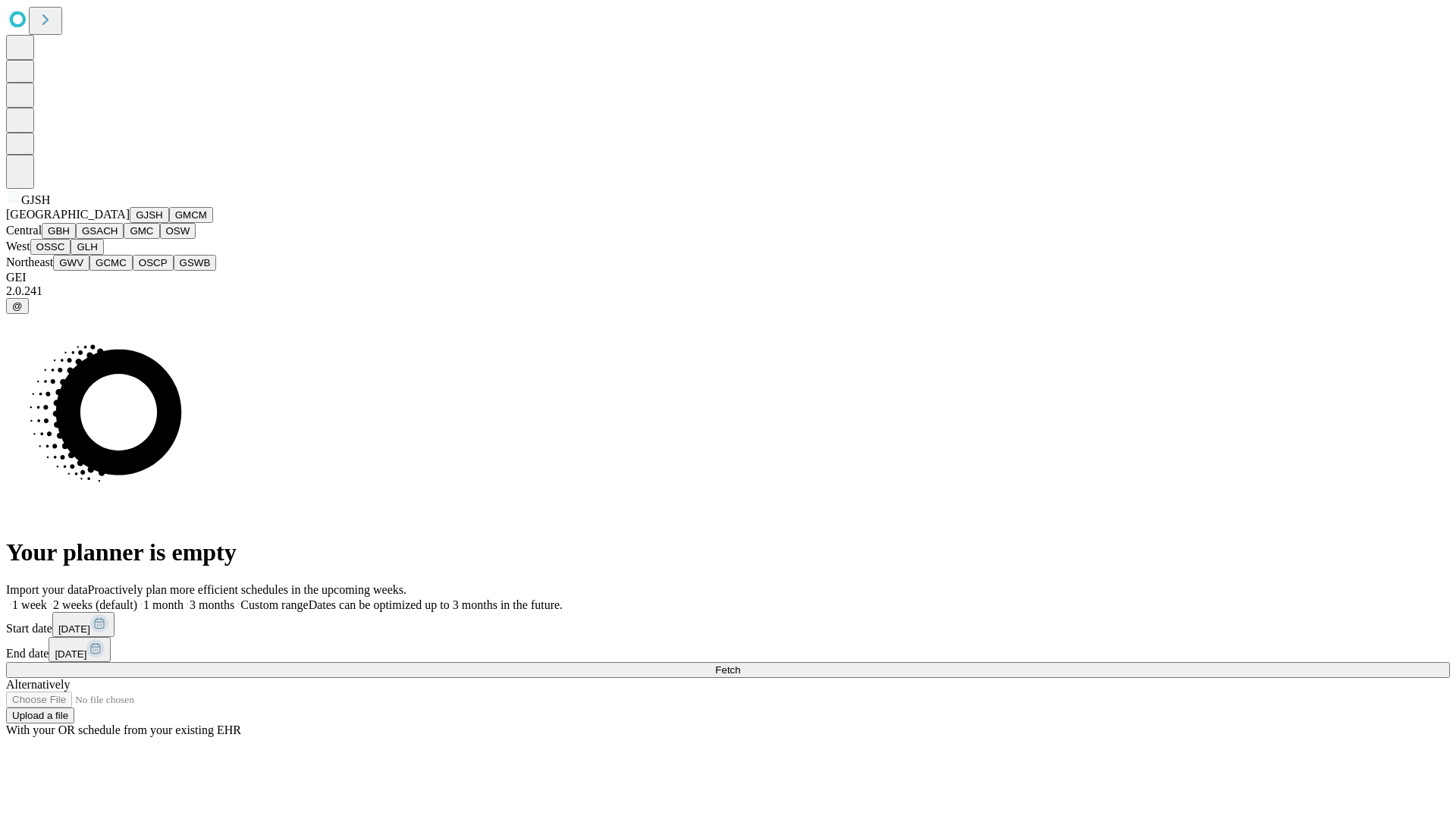
click at [130, 223] on button "GJSH" at bounding box center [149, 215] width 39 height 16
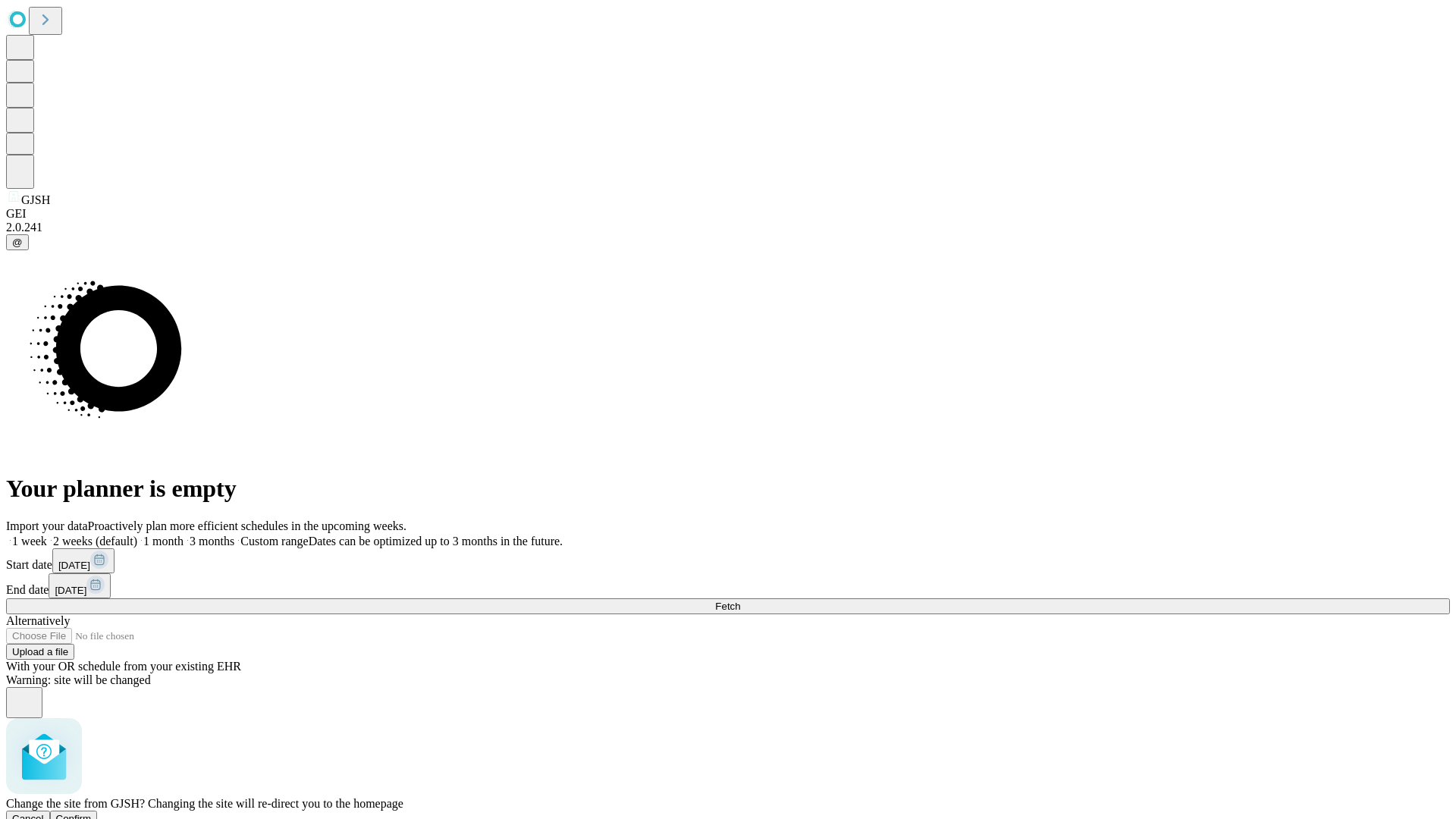
click at [92, 813] on span "Confirm" at bounding box center [74, 818] width 36 height 12
click at [740, 601] on span "Fetch" at bounding box center [728, 606] width 25 height 12
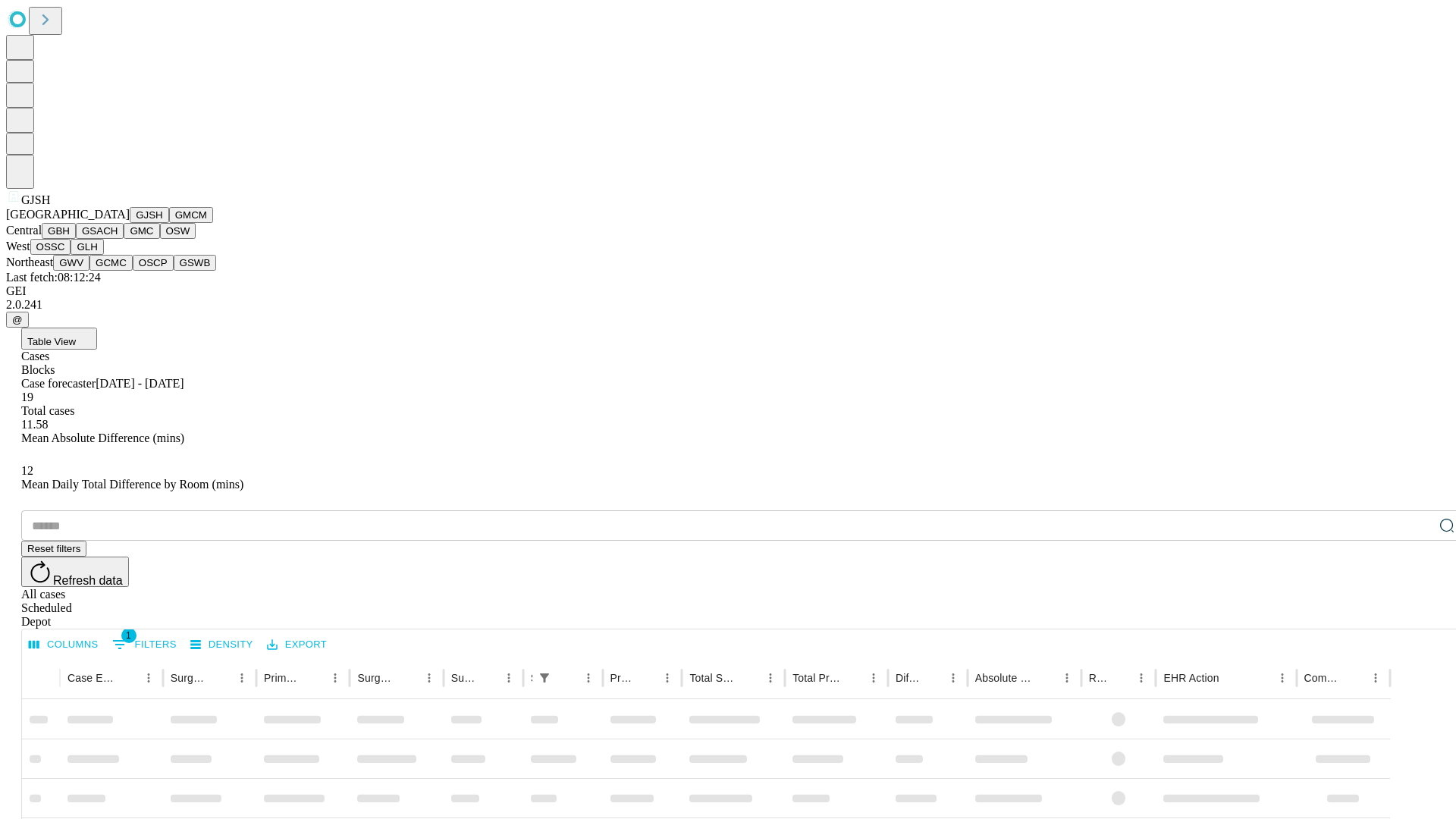
click at [169, 223] on button "GMCM" at bounding box center [191, 215] width 44 height 16
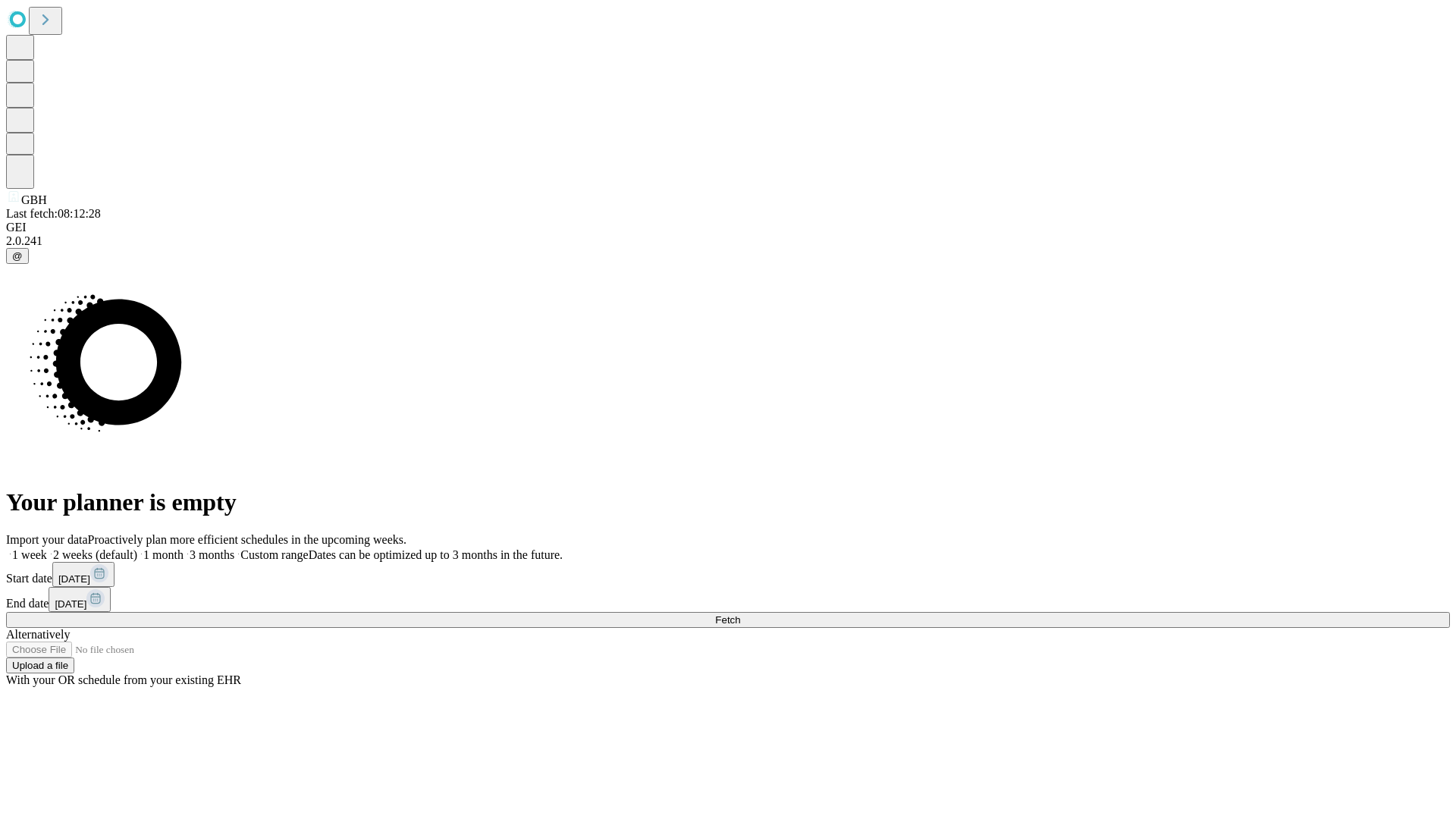
click at [740, 614] on span "Fetch" at bounding box center [728, 620] width 25 height 12
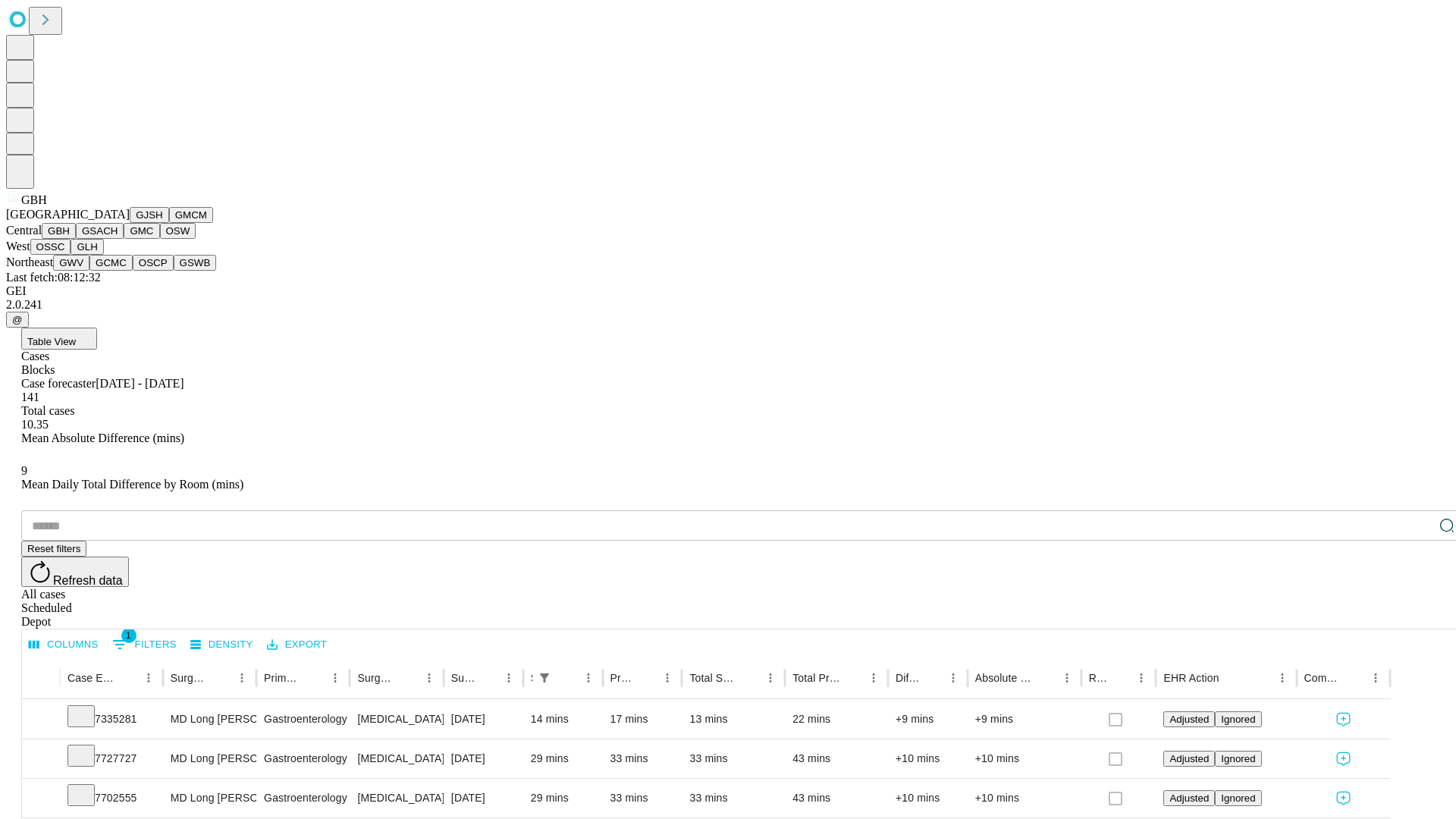
click at [117, 239] on button "GSACH" at bounding box center [99, 231] width 48 height 16
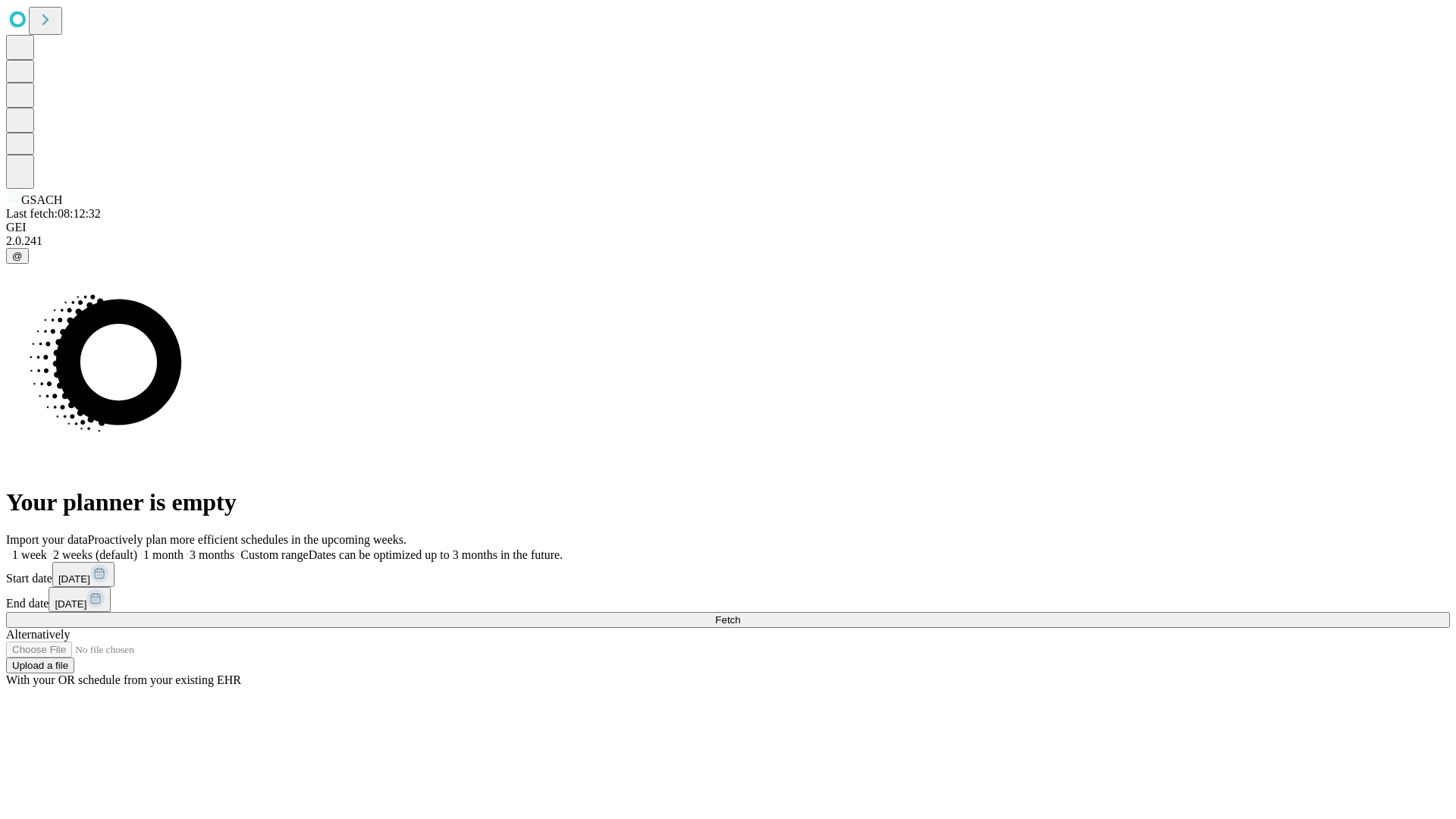
click at [740, 614] on span "Fetch" at bounding box center [728, 620] width 25 height 12
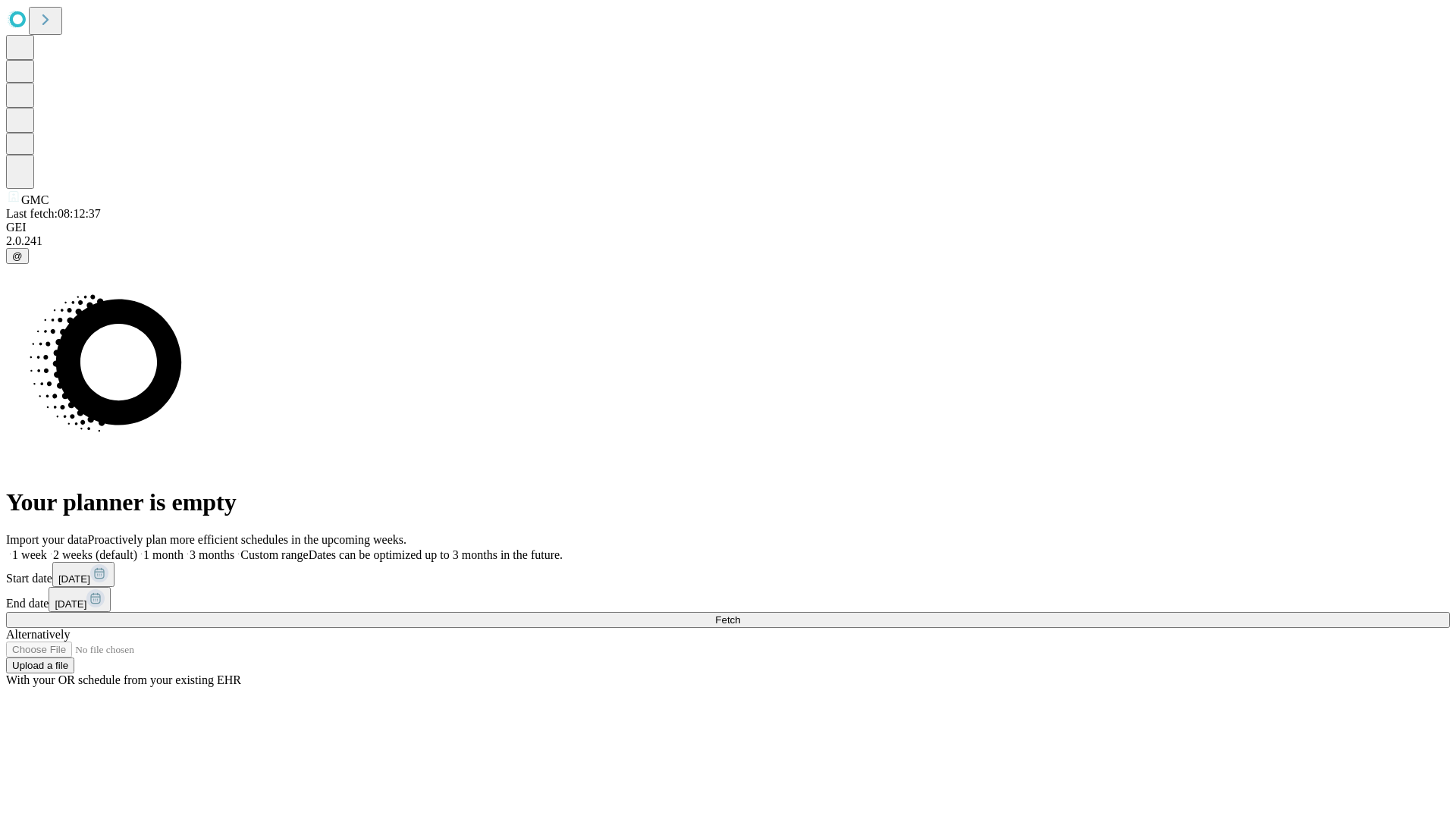
click at [740, 614] on span "Fetch" at bounding box center [728, 620] width 25 height 12
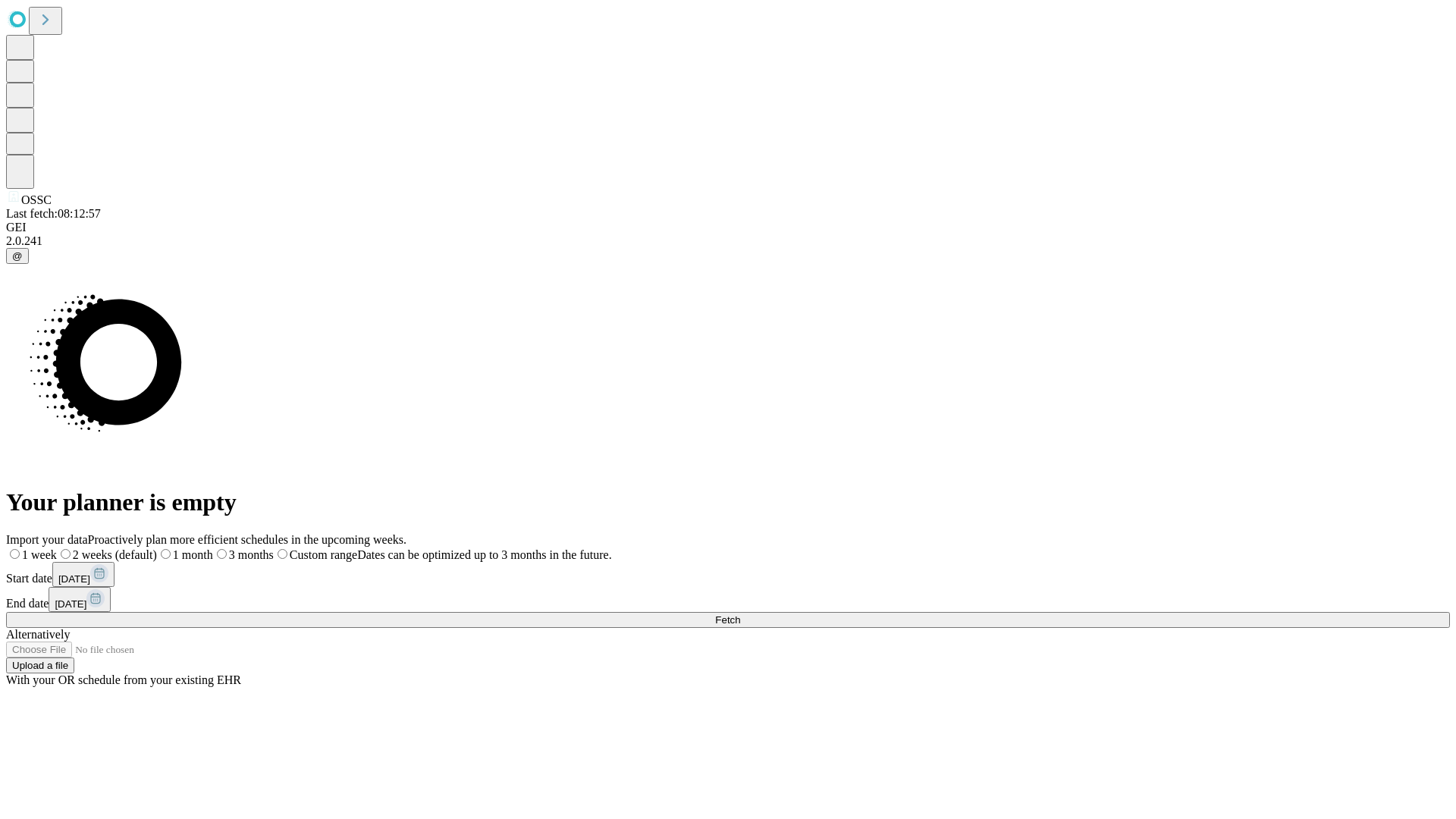
click at [740, 614] on span "Fetch" at bounding box center [728, 620] width 25 height 12
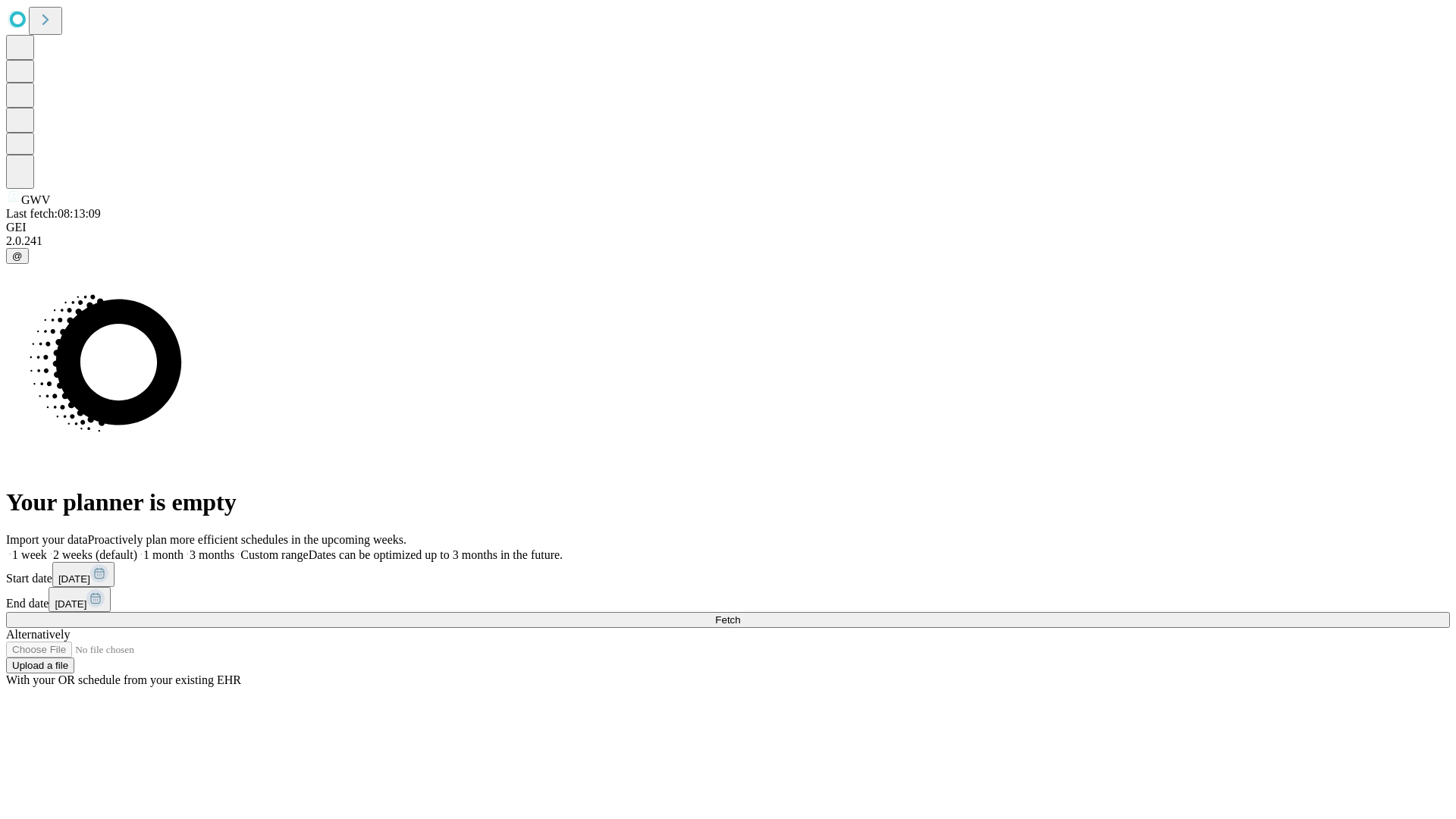
click at [740, 614] on span "Fetch" at bounding box center [728, 620] width 25 height 12
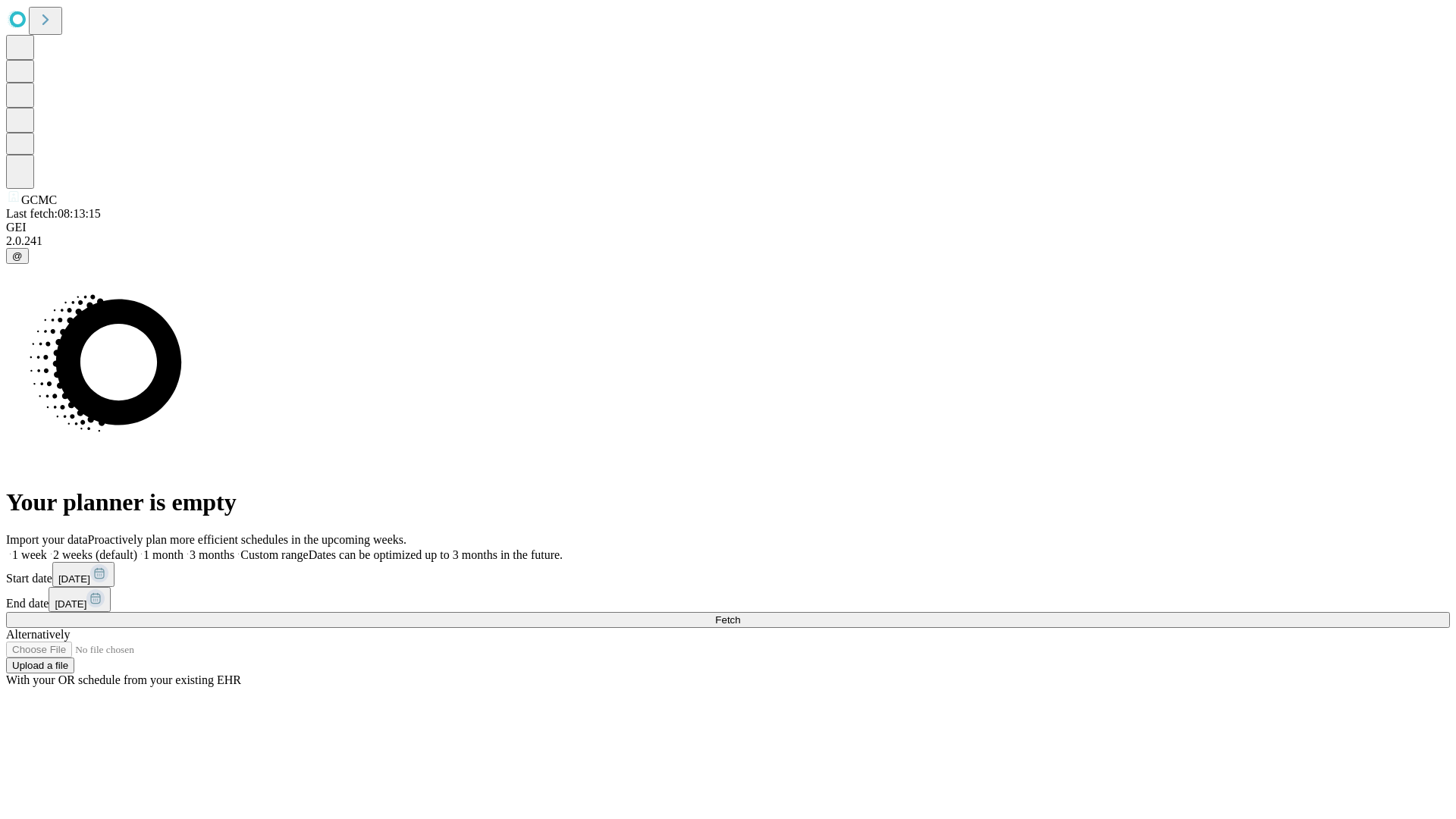
click at [740, 614] on span "Fetch" at bounding box center [728, 620] width 25 height 12
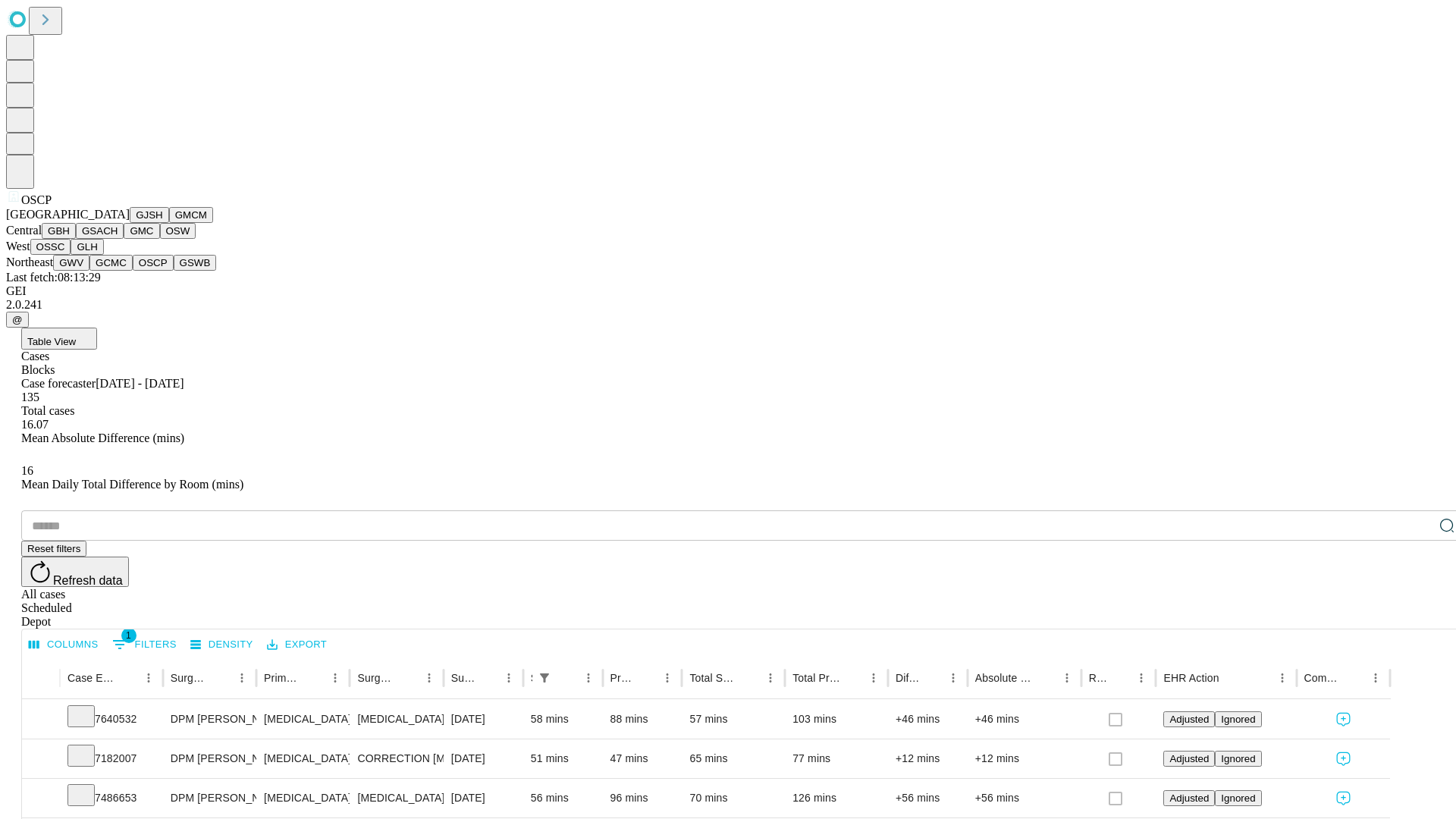
click at [174, 271] on button "GSWB" at bounding box center [195, 263] width 43 height 16
